Goal: Task Accomplishment & Management: Manage account settings

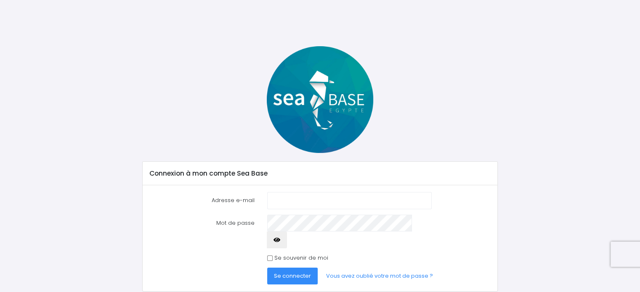
click at [305, 200] on input "Adresse e-mail" at bounding box center [349, 200] width 164 height 17
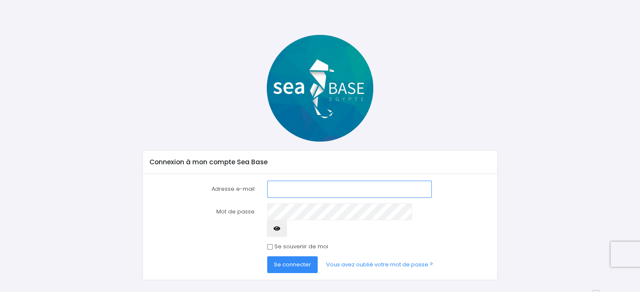
scroll to position [12, 0]
click at [303, 190] on input "Adresse e-mail" at bounding box center [349, 188] width 164 height 17
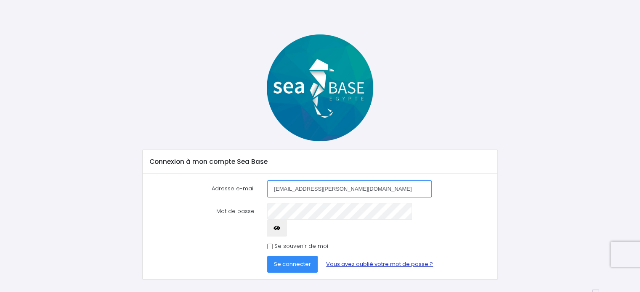
type input "[EMAIL_ADDRESS][PERSON_NAME][DOMAIN_NAME]"
click at [279, 242] on label "Se souvenir de moi" at bounding box center [301, 246] width 54 height 8
click at [273, 244] on input "Se souvenir de moi" at bounding box center [269, 246] width 5 height 5
checkbox input "true"
click at [287, 260] on span "Se connecter" at bounding box center [292, 264] width 37 height 8
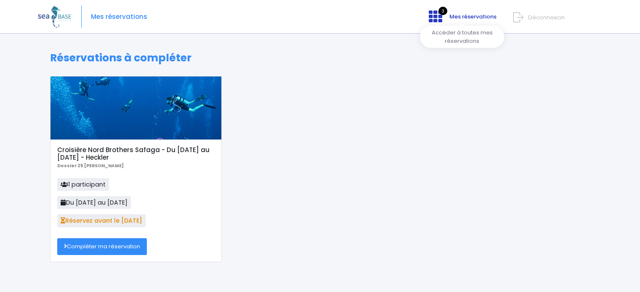
click at [436, 18] on icon at bounding box center [435, 16] width 13 height 13
click at [478, 16] on span "Mes réservations" at bounding box center [472, 17] width 47 height 8
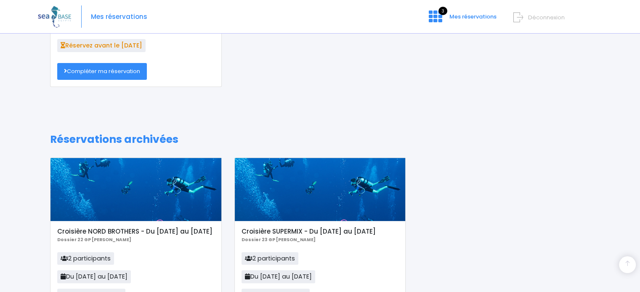
scroll to position [29, 0]
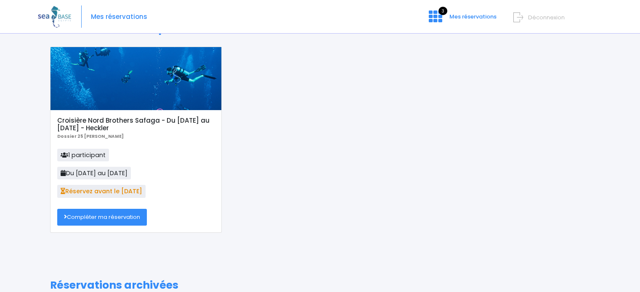
click at [103, 220] on link "Compléter ma réservation" at bounding box center [102, 217] width 90 height 17
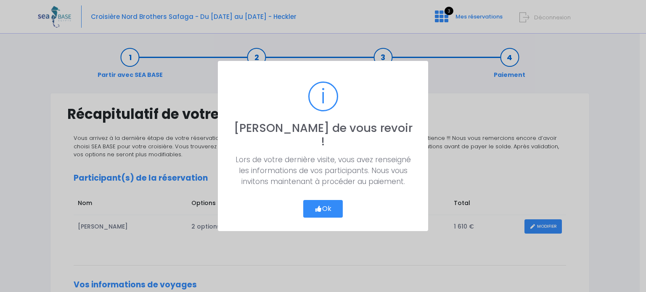
click at [326, 200] on button "Ok" at bounding box center [323, 209] width 40 height 18
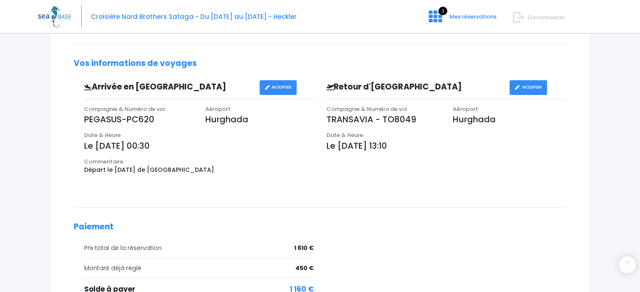
scroll to position [194, 0]
